Goal: Information Seeking & Learning: Understand process/instructions

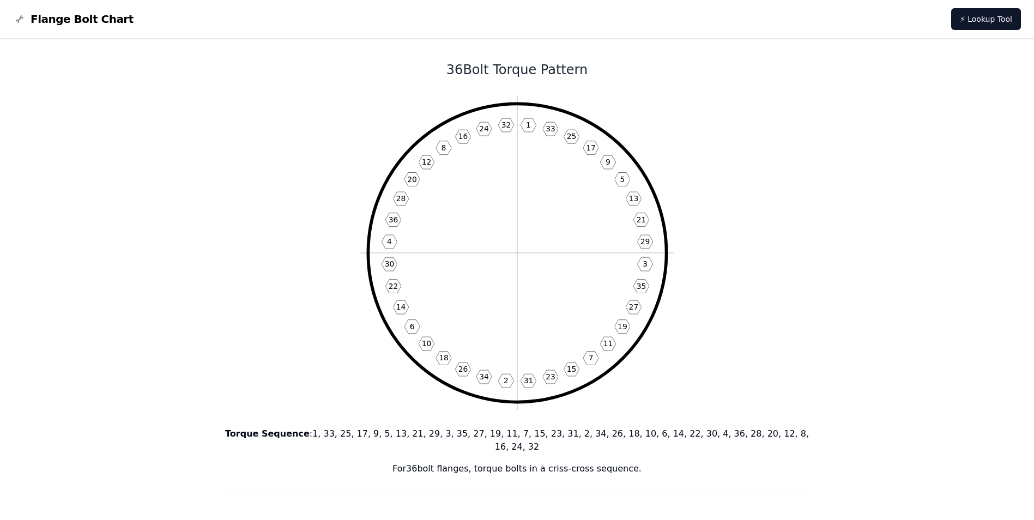
click at [467, 348] on icon "1 33 25 17 9 5 13 21 29 3 35 27 19 11 7 15 23 31 2 34 26 18 10 6 14 22 30 4 36 …" at bounding box center [517, 253] width 314 height 314
